Goal: Information Seeking & Learning: Understand process/instructions

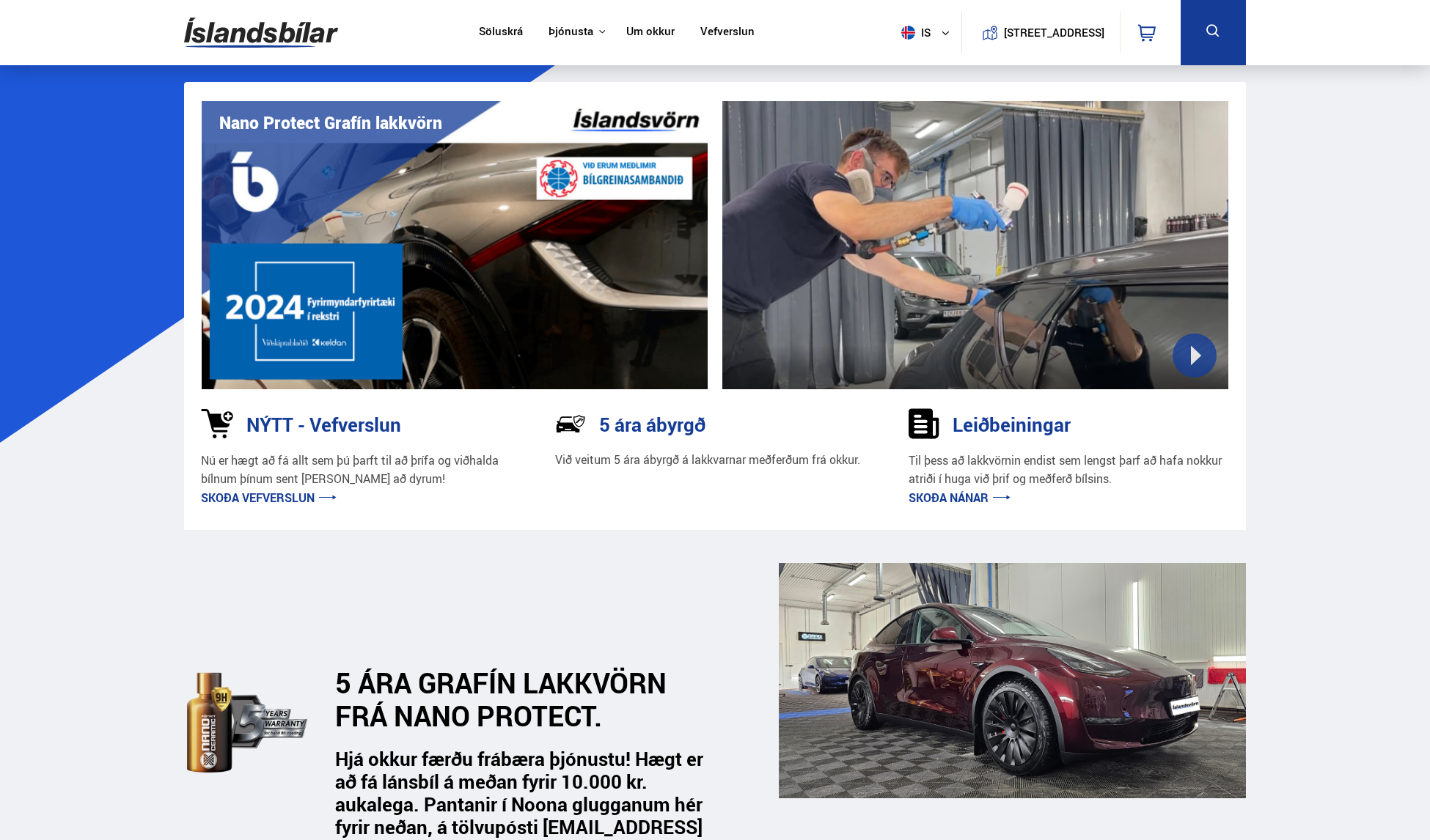
click at [970, 494] on link "Skoða nánar" at bounding box center [959, 498] width 102 height 16
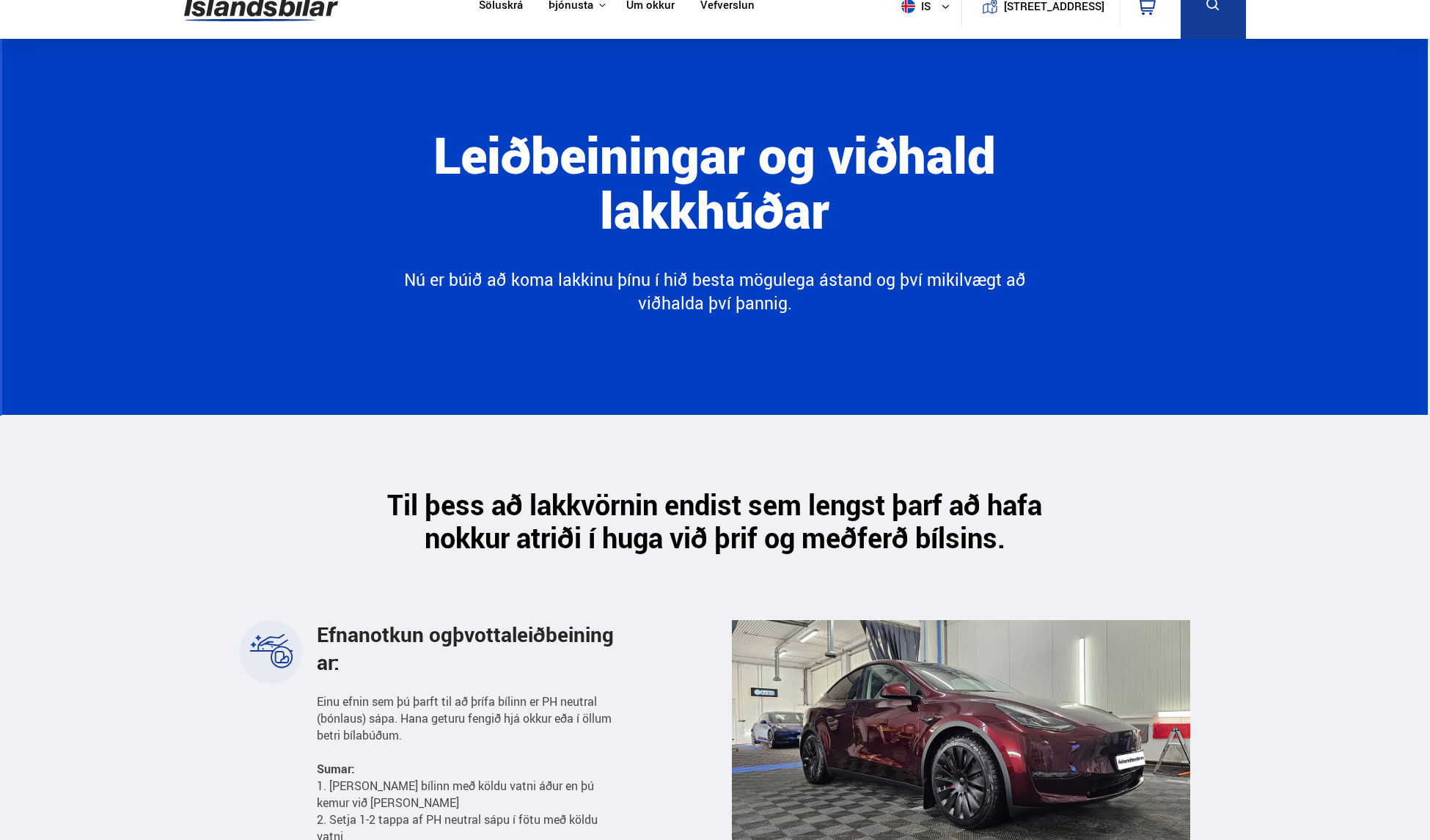
scroll to position [73, 0]
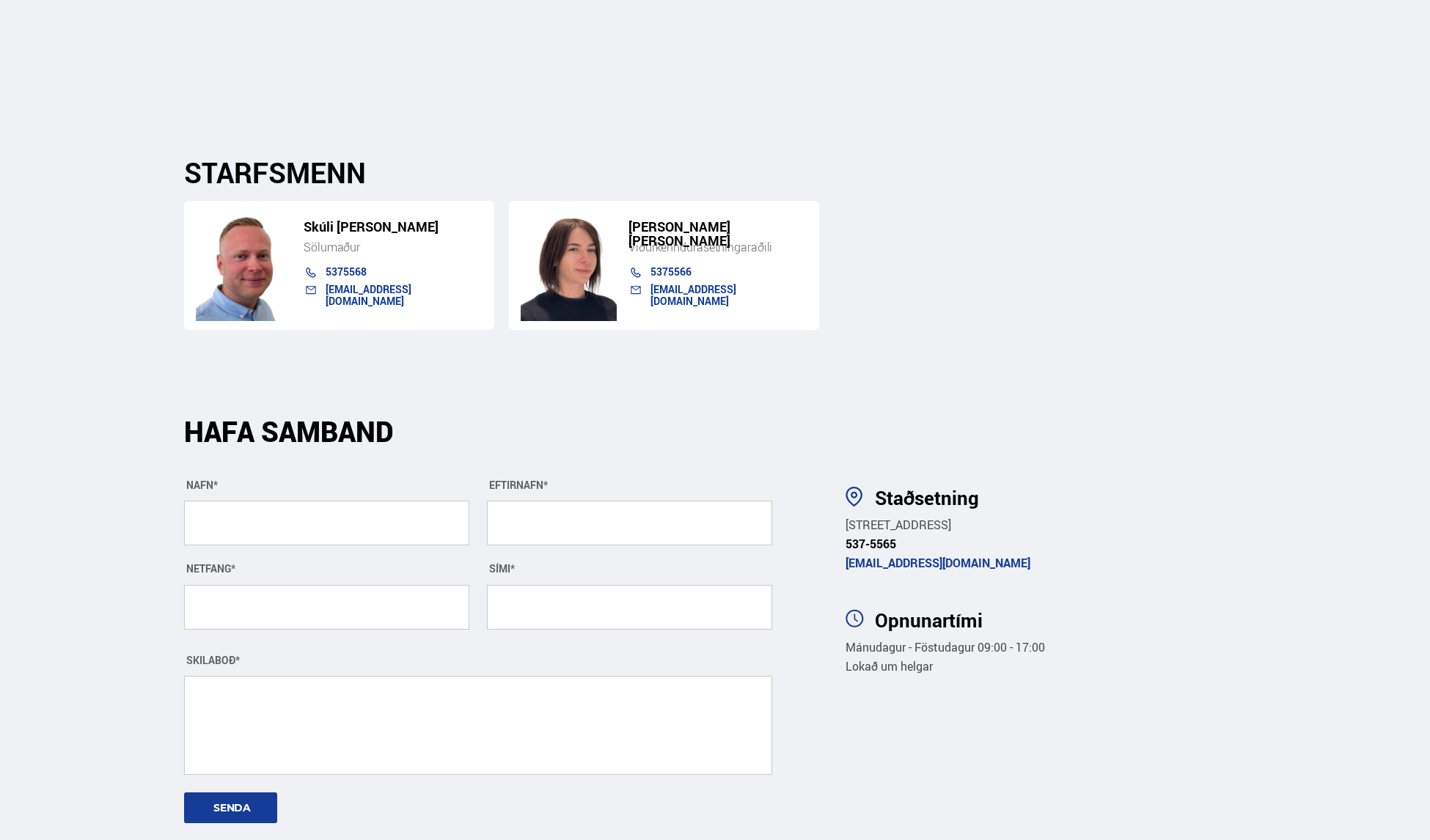
scroll to position [4913, 0]
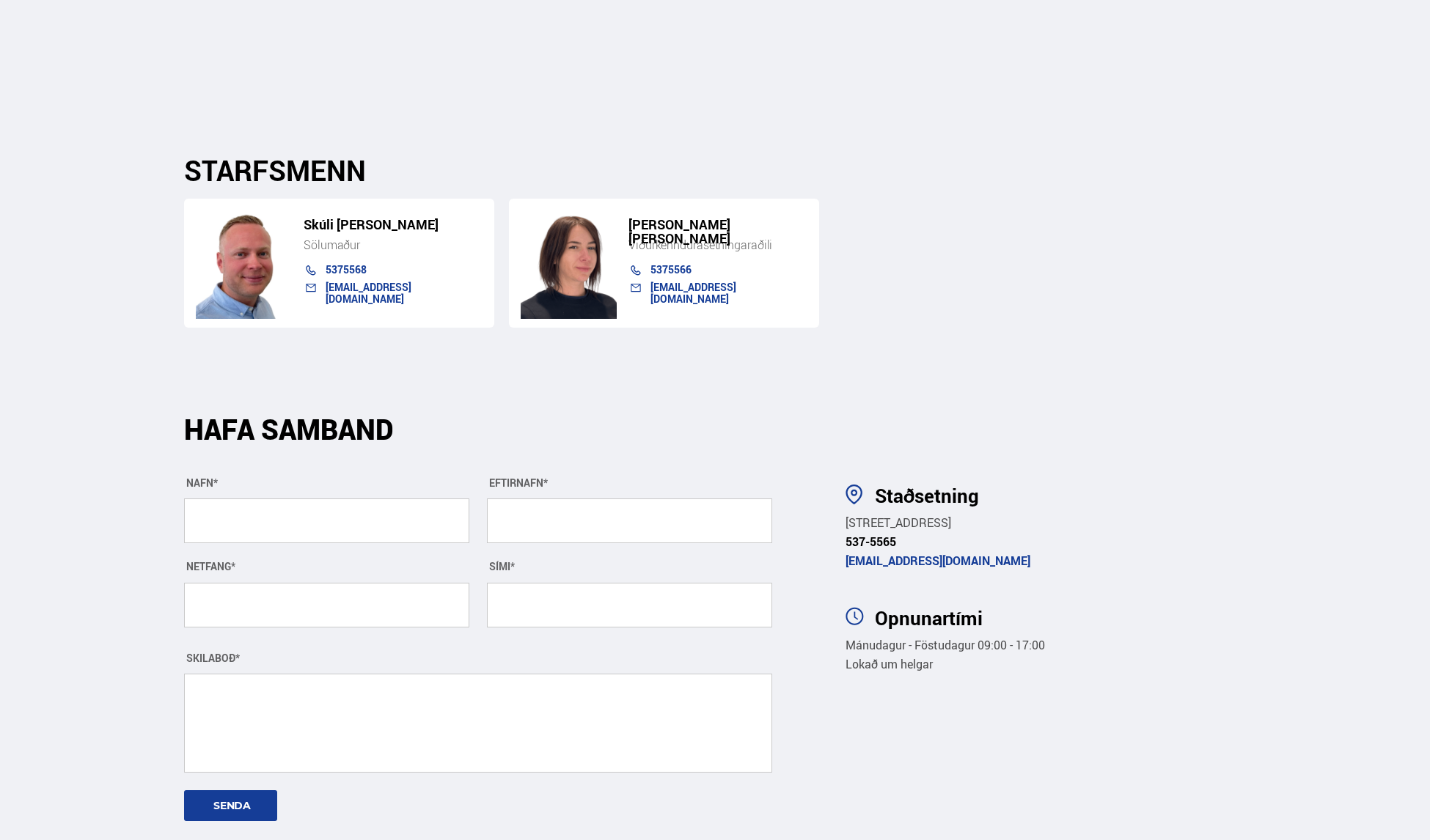
click at [906, 515] on span "[STREET_ADDRESS]" at bounding box center [898, 523] width 105 height 16
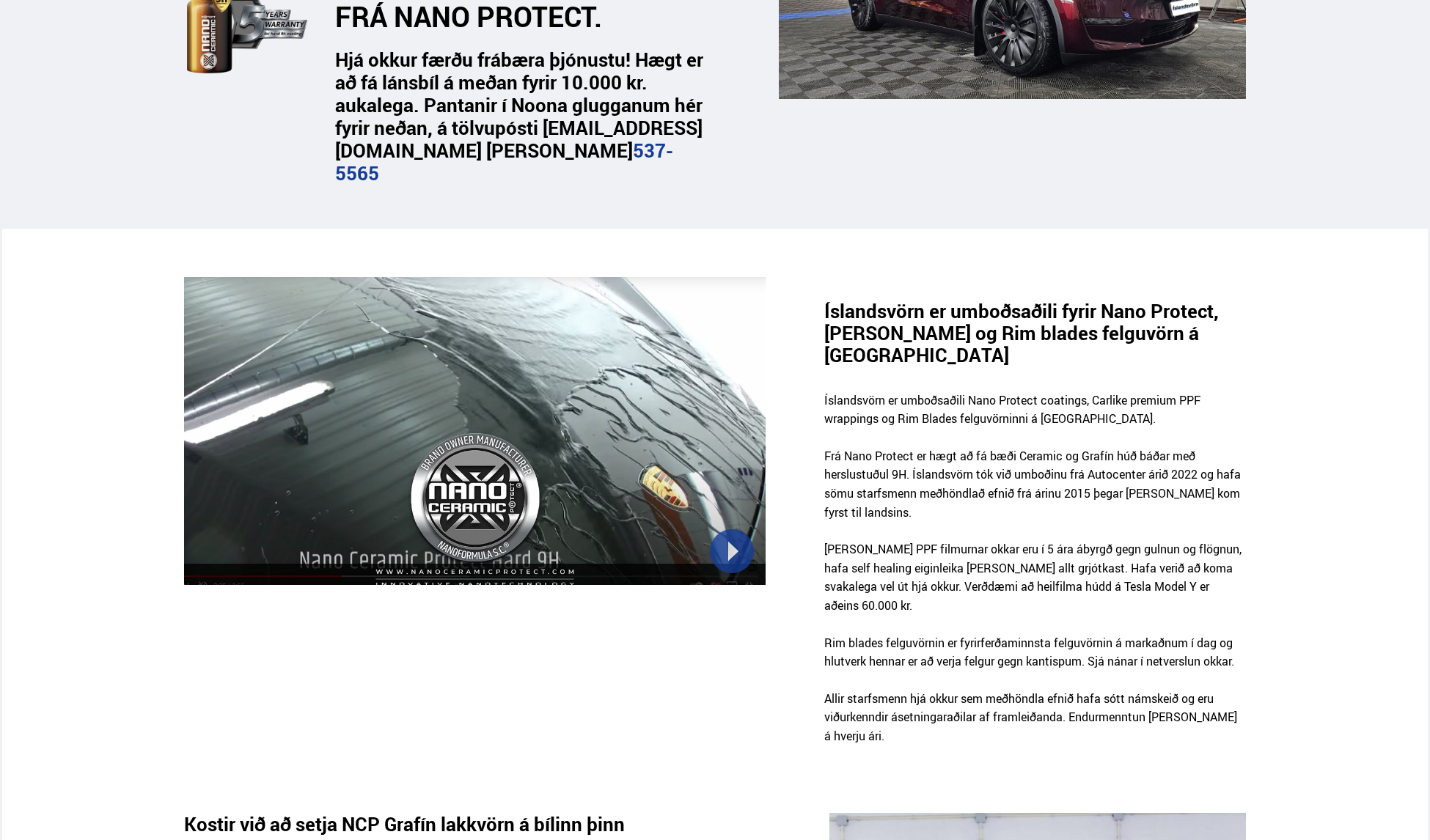
scroll to position [733, 0]
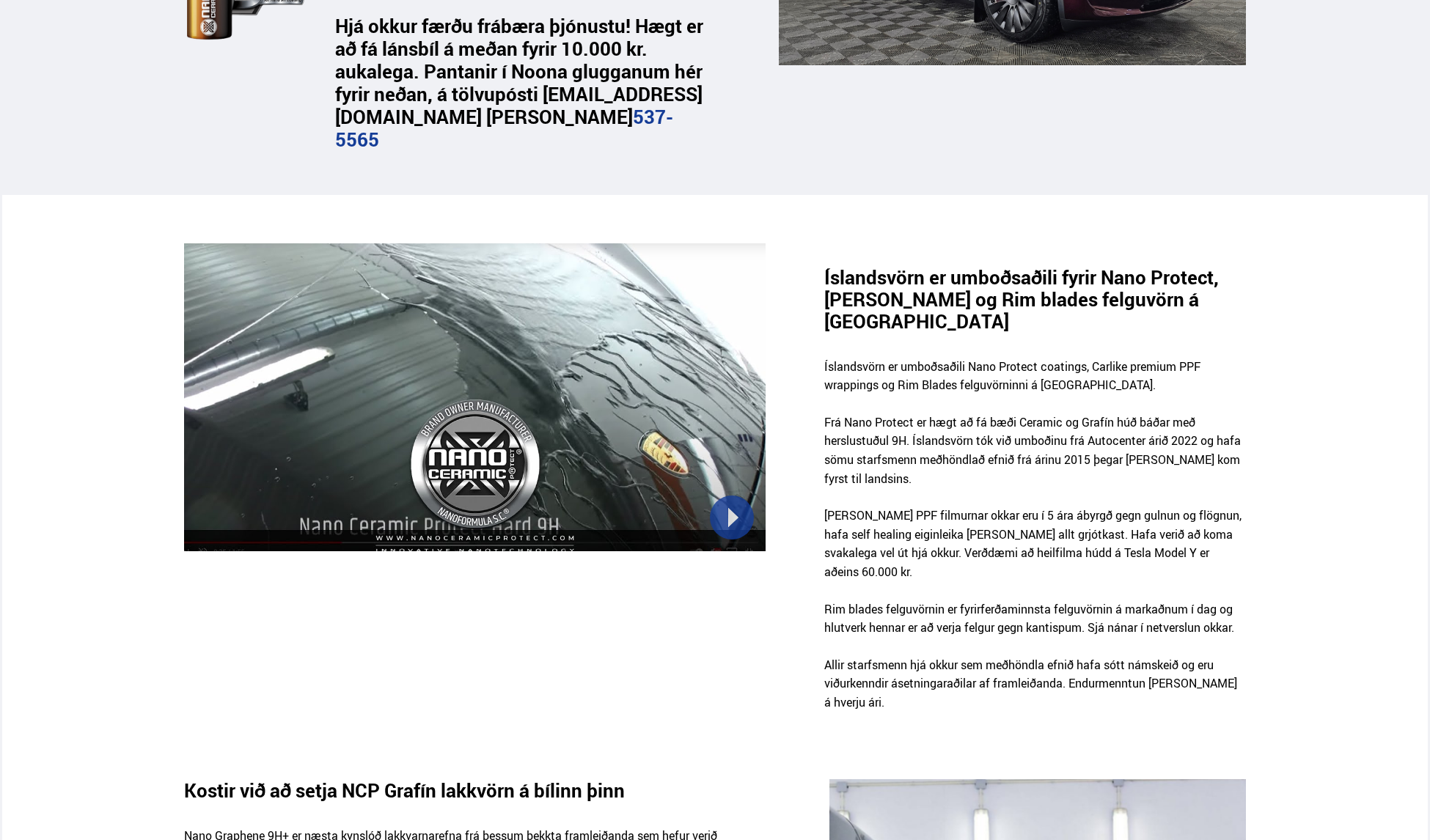
click at [735, 517] on div at bounding box center [475, 397] width 582 height 308
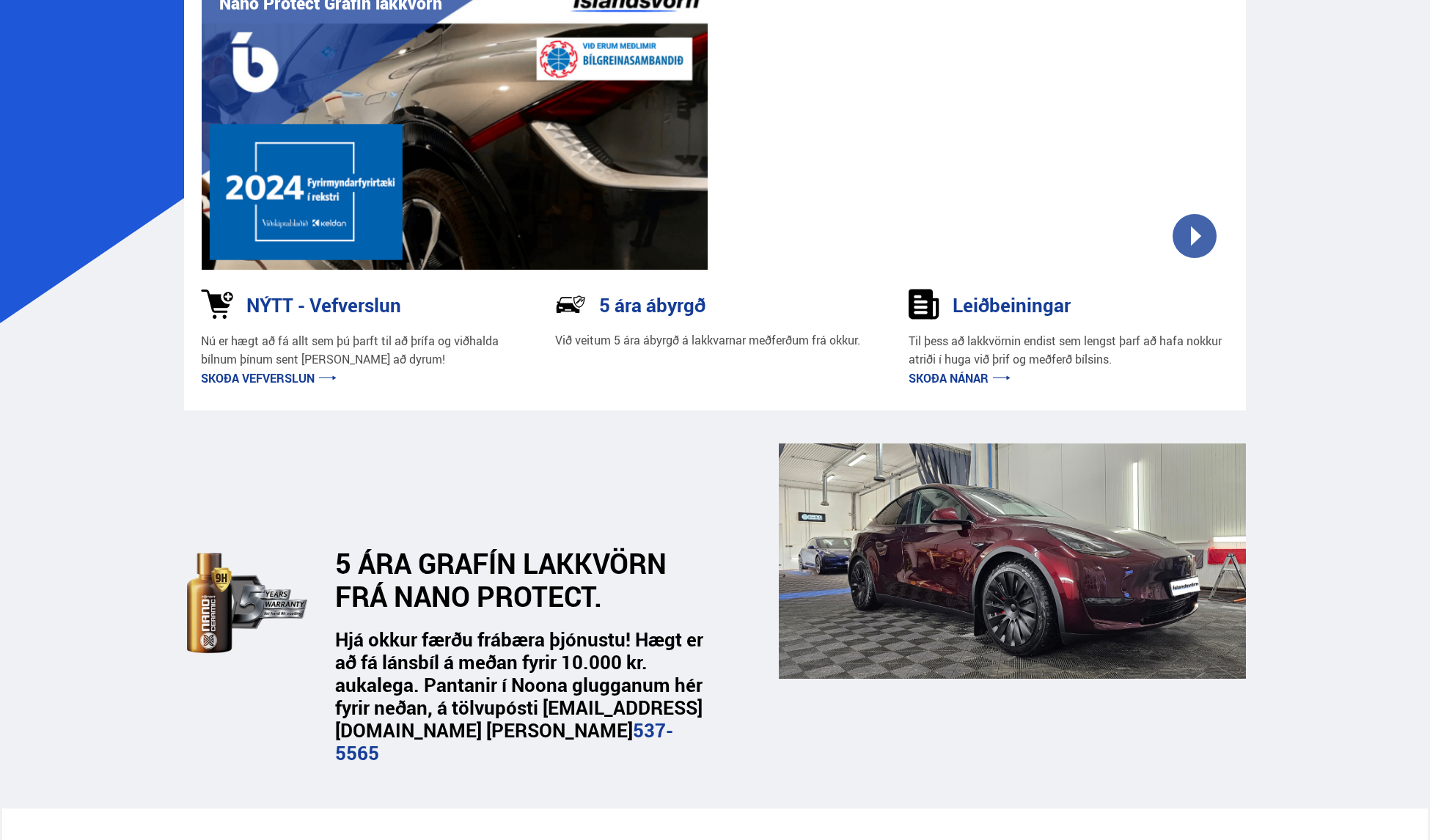
scroll to position [0, 0]
